Goal: Task Accomplishment & Management: Manage account settings

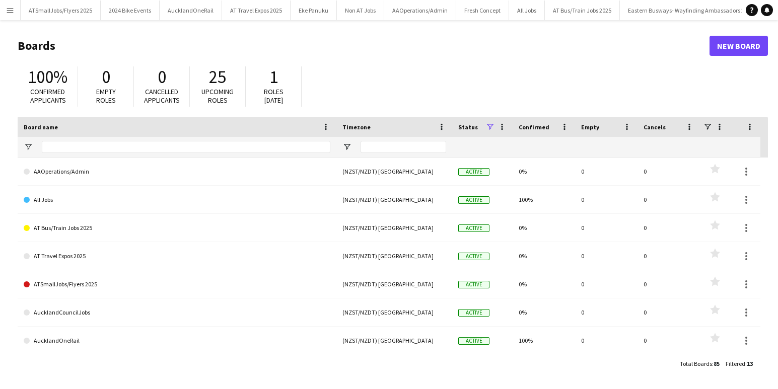
click at [11, 10] on app-icon "Menu" at bounding box center [10, 10] width 8 height 8
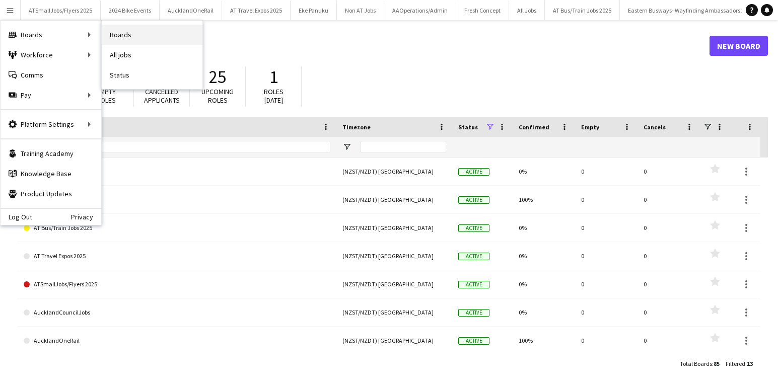
click at [128, 33] on link "Boards" at bounding box center [152, 35] width 101 height 20
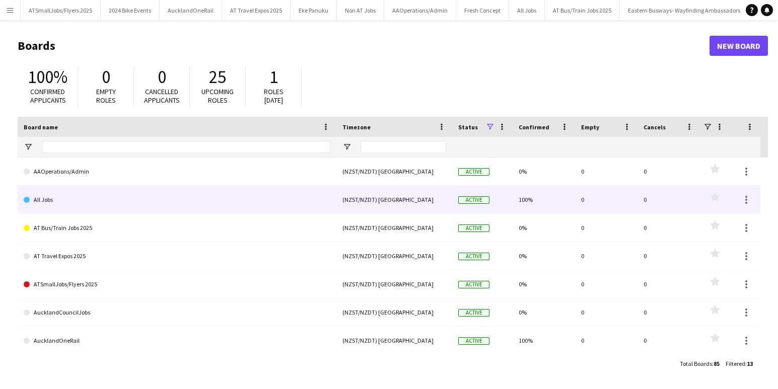
click at [63, 198] on link "All Jobs" at bounding box center [177, 200] width 307 height 28
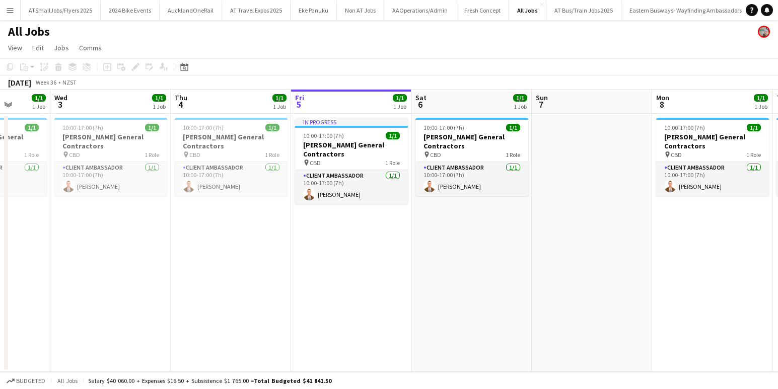
scroll to position [0, 268]
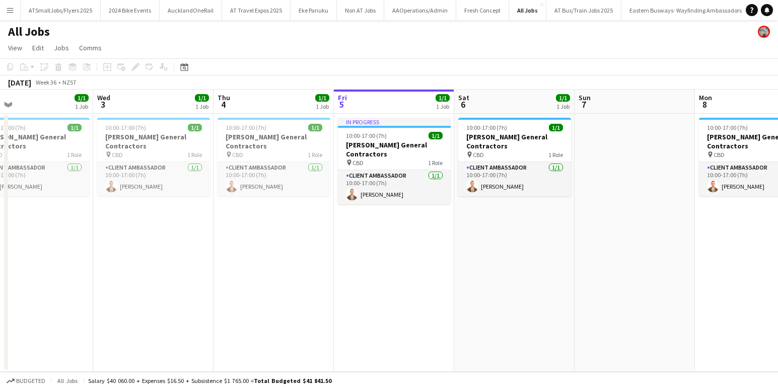
click at [11, 11] on app-icon "Menu" at bounding box center [10, 10] width 8 height 8
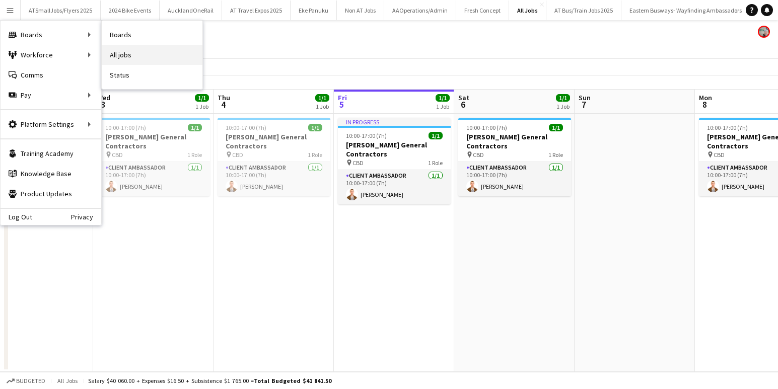
click at [129, 58] on link "All jobs" at bounding box center [152, 55] width 101 height 20
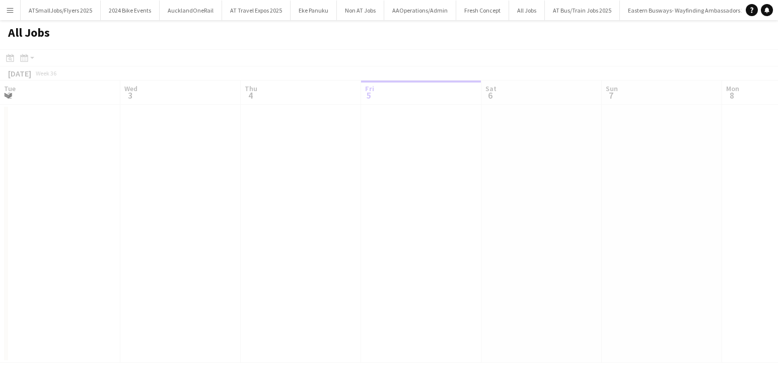
scroll to position [0, 241]
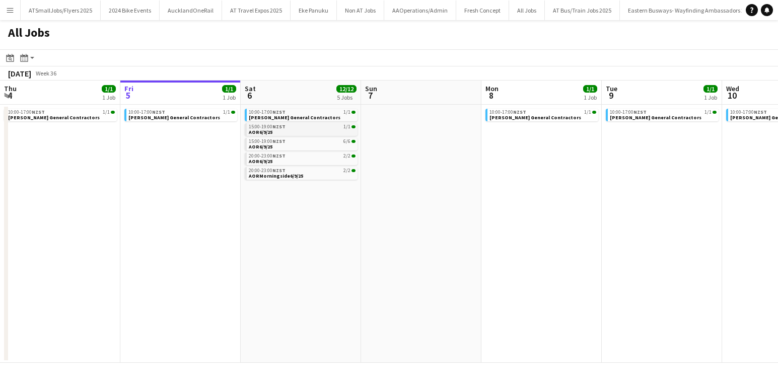
click at [290, 130] on link "15:00-19:00 NZST 1/1 AOR6/9/25" at bounding box center [302, 129] width 107 height 12
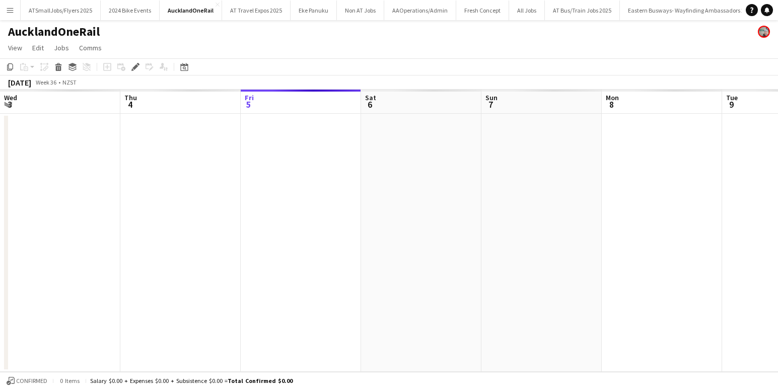
scroll to position [0, 346]
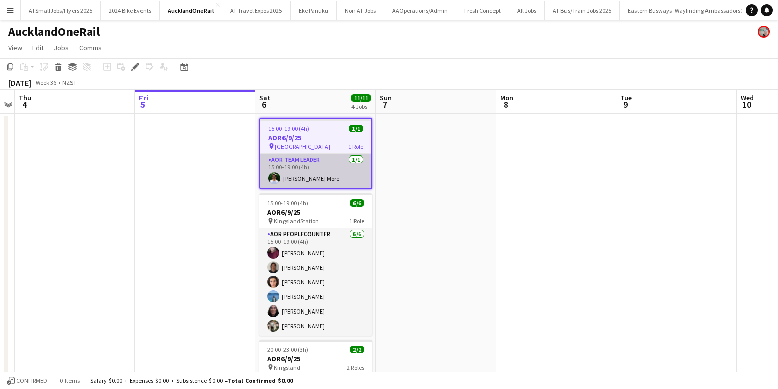
drag, startPoint x: 277, startPoint y: 179, endPoint x: 284, endPoint y: 177, distance: 7.3
click at [277, 179] on app-user-avatar at bounding box center [274, 178] width 12 height 12
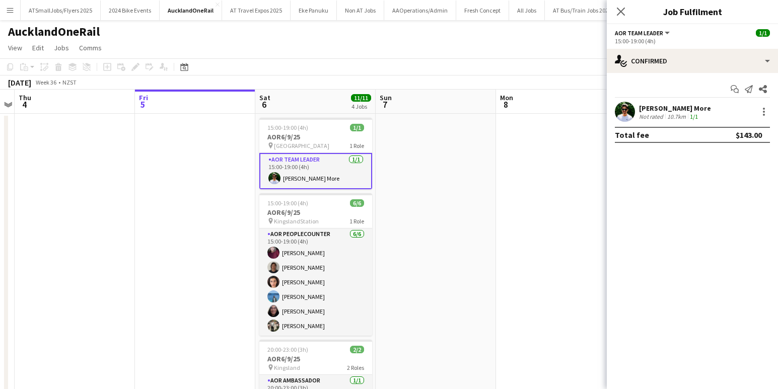
click at [625, 110] on app-user-avatar at bounding box center [625, 112] width 20 height 20
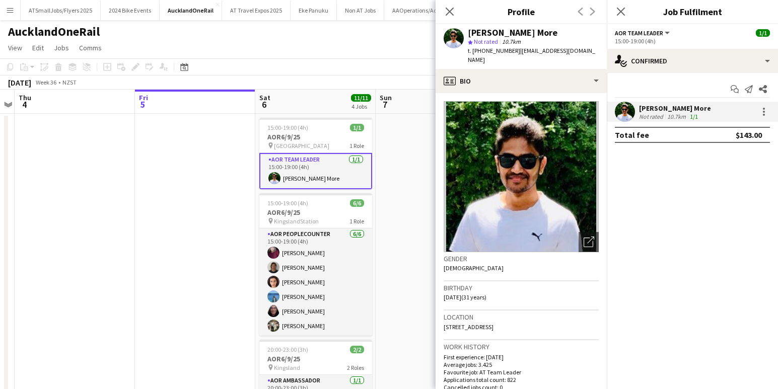
drag, startPoint x: 447, startPoint y: 10, endPoint x: 546, endPoint y: 10, distance: 99.7
click at [455, 8] on app-icon "Close pop-in" at bounding box center [450, 12] width 12 height 12
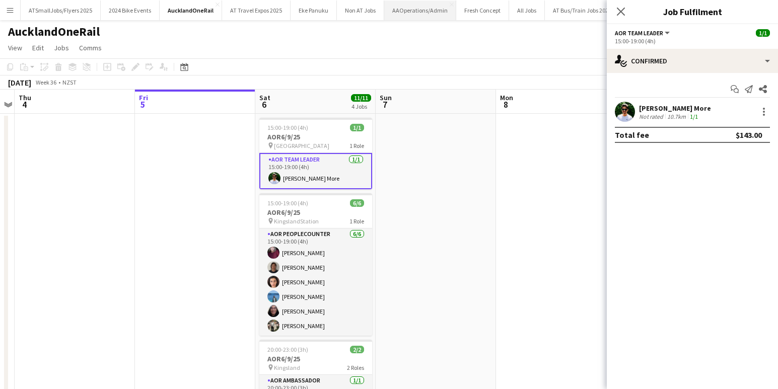
drag, startPoint x: 617, startPoint y: 7, endPoint x: 400, endPoint y: 9, distance: 217.0
click at [617, 8] on icon "Close pop-in" at bounding box center [621, 12] width 8 height 8
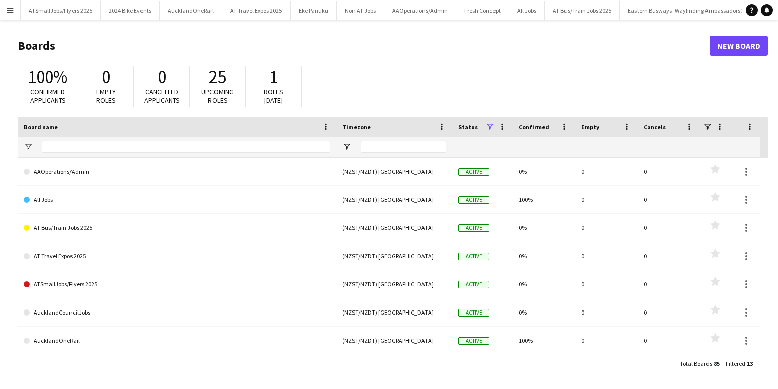
click at [10, 9] on app-icon "Menu" at bounding box center [10, 10] width 8 height 8
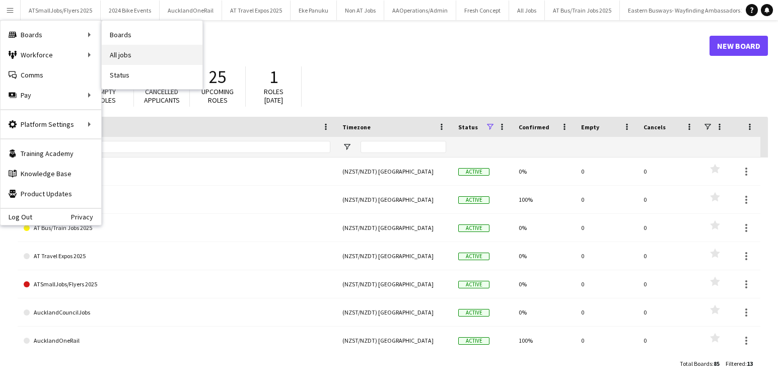
click at [121, 56] on link "All jobs" at bounding box center [152, 55] width 101 height 20
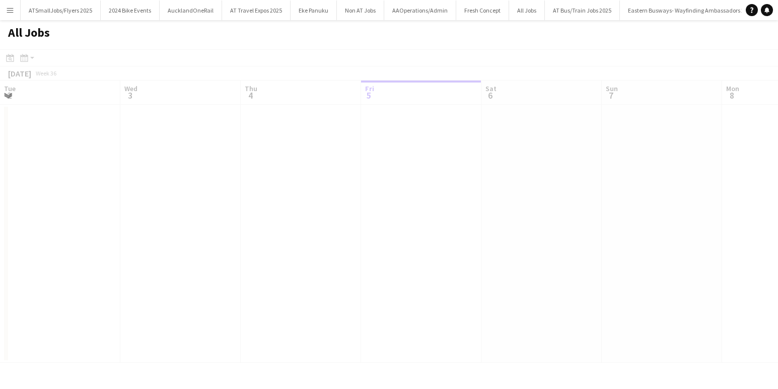
scroll to position [0, 241]
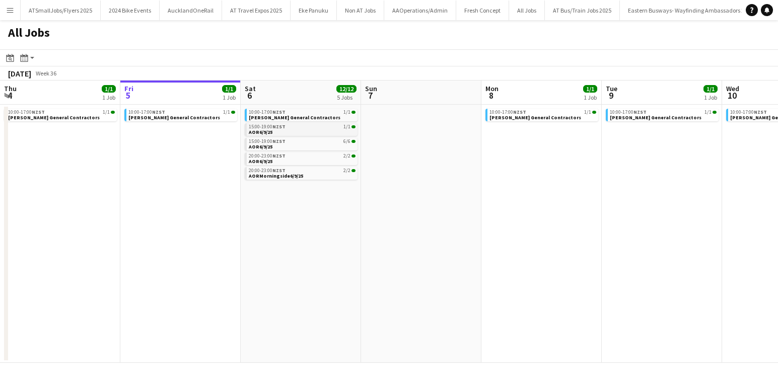
click at [282, 131] on link "15:00-19:00 NZST 1/1 AOR6/9/25" at bounding box center [302, 129] width 107 height 12
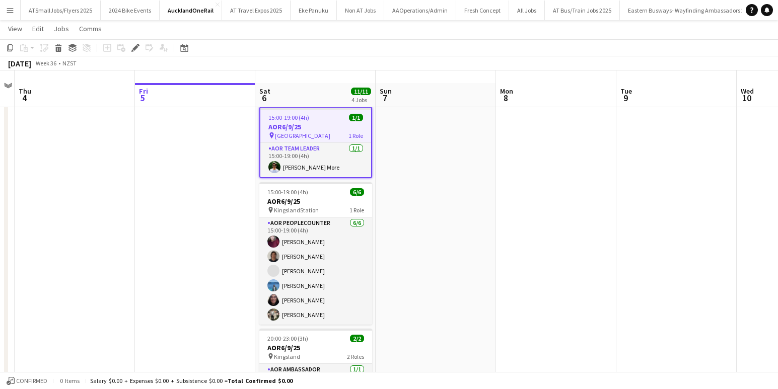
scroll to position [10, 0]
